Goal: Entertainment & Leisure: Consume media (video, audio)

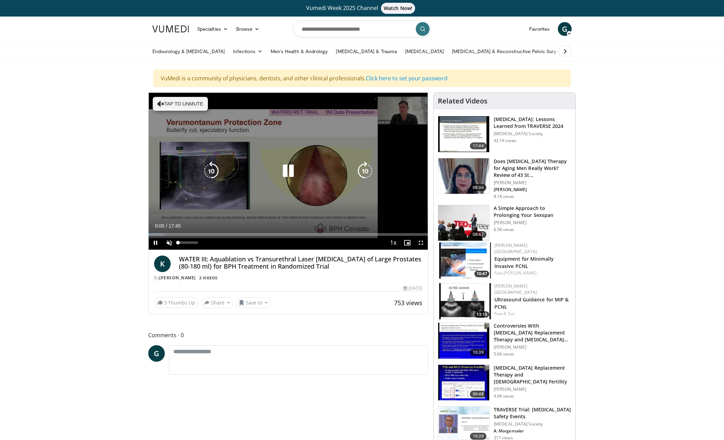
click at [169, 242] on span "Video Player" at bounding box center [169, 243] width 14 height 14
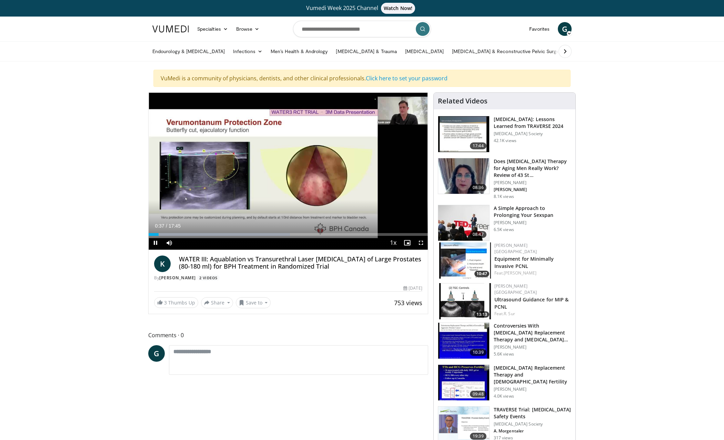
click at [420, 243] on span "Video Player" at bounding box center [421, 243] width 14 height 14
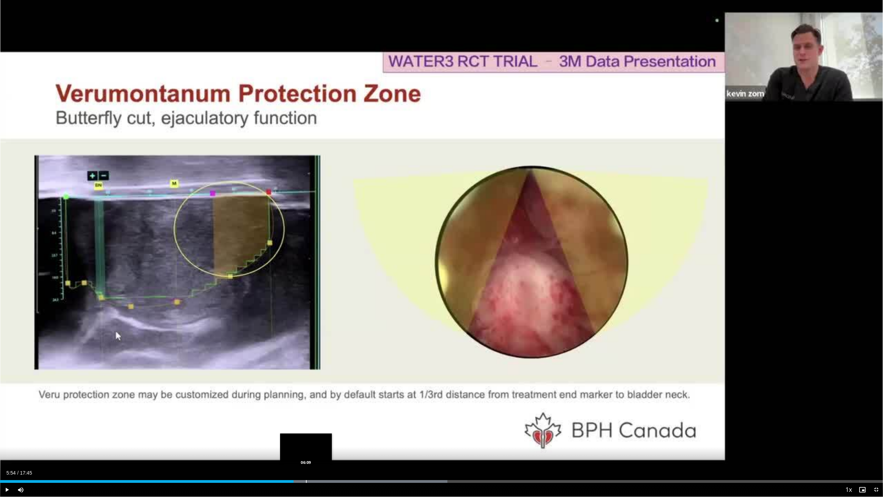
click at [306, 440] on div "Progress Bar" at bounding box center [306, 481] width 1 height 3
click at [321, 440] on div "Loaded : 60.05% 06:12 06:27" at bounding box center [441, 479] width 883 height 7
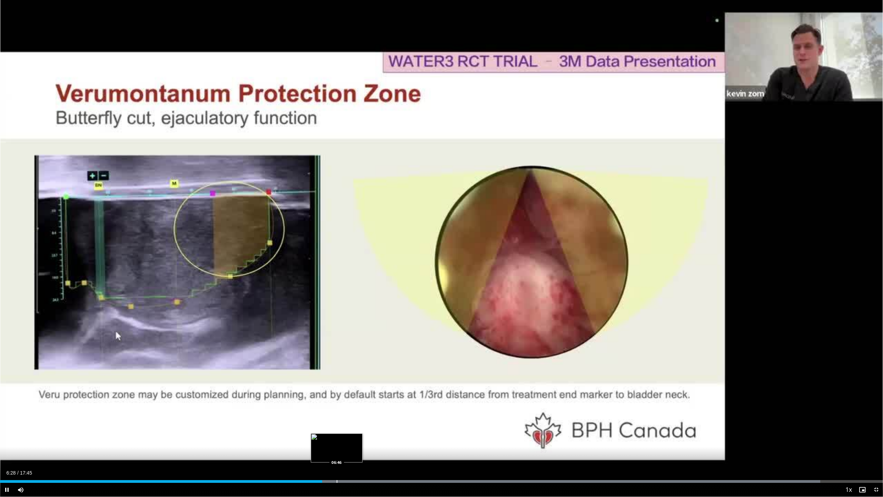
click at [337, 440] on div "Progress Bar" at bounding box center [337, 481] width 1 height 3
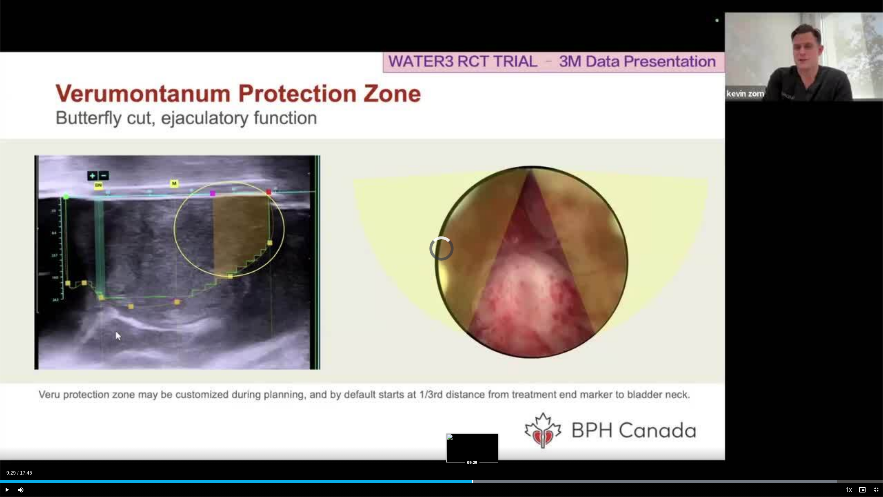
click at [472, 440] on div "Progress Bar" at bounding box center [472, 481] width 1 height 3
click at [466, 440] on div "Progress Bar" at bounding box center [466, 481] width 1 height 3
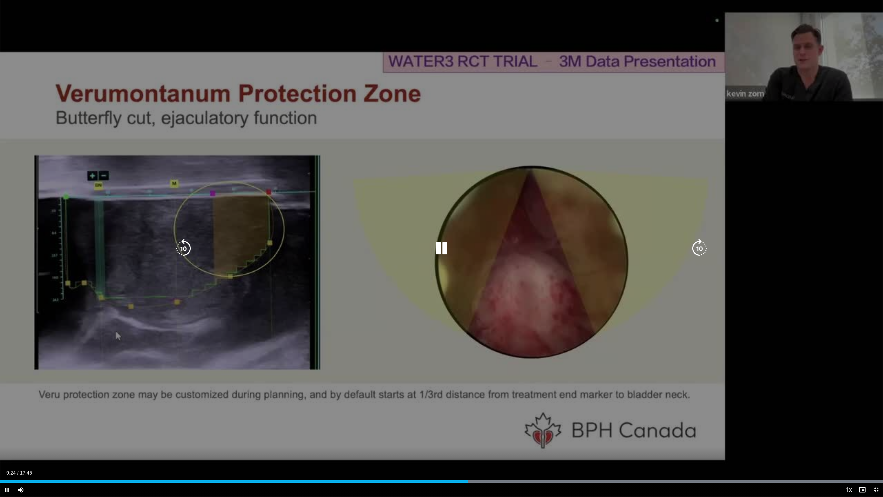
click at [724, 393] on div "10 seconds Tap to unmute" at bounding box center [441, 248] width 883 height 496
click at [439, 248] on icon "Video Player" at bounding box center [441, 248] width 19 height 19
